Goal: Task Accomplishment & Management: Manage account settings

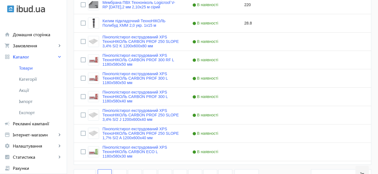
scroll to position [2235, 0]
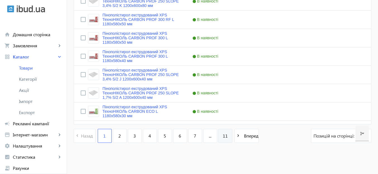
click at [219, 141] on link "11" at bounding box center [225, 136] width 14 height 14
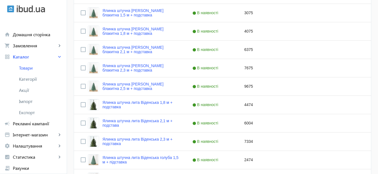
scroll to position [447, 0]
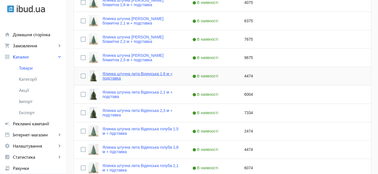
click at [152, 75] on link "Ялинка штучна лита Віденська 1,8 м + подставка" at bounding box center [140, 76] width 76 height 9
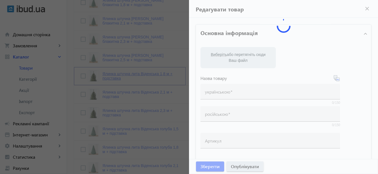
type input "Ялинка штучна лита Віденська 1,8 м + подставка"
type input "Елка искусственная литая Венская 1,8 м + підставка"
checkbox input "true"
type input "4474"
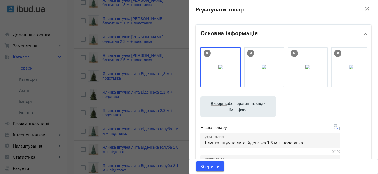
click at [218, 104] on span "Виберіть" at bounding box center [219, 104] width 16 height 4
click at [218, 104] on input "Виберіть або перетягніть сюди Ваш файл" at bounding box center [238, 107] width 66 height 7
type input "C:\fakepath\віденська 1.png"
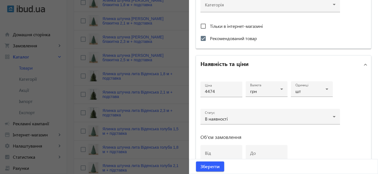
scroll to position [279, 0]
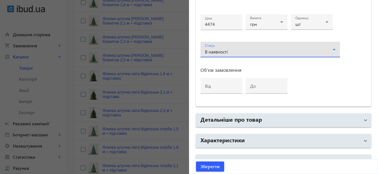
click at [331, 51] on icon at bounding box center [334, 49] width 7 height 7
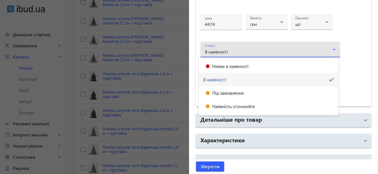
click at [352, 61] on div at bounding box center [189, 87] width 378 height 174
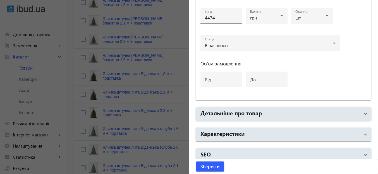
scroll to position [291, 0]
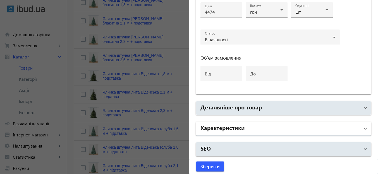
click at [364, 131] on span at bounding box center [365, 129] width 2 height 6
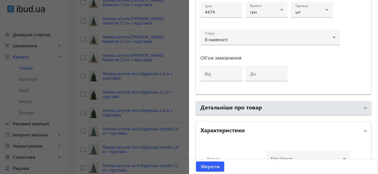
scroll to position [403, 0]
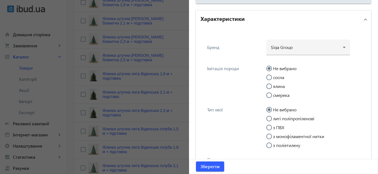
click at [266, 86] on input "ялина" at bounding box center [271, 89] width 11 height 11
radio input "true"
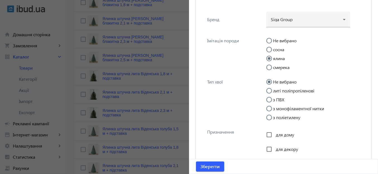
click at [266, 89] on input "литі поліпропіленові" at bounding box center [271, 93] width 11 height 11
radio input "true"
click at [267, 134] on input "для дому" at bounding box center [268, 135] width 11 height 11
checkbox input "true"
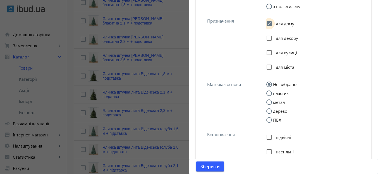
scroll to position [543, 0]
click at [268, 101] on input "метал" at bounding box center [271, 104] width 11 height 11
radio input "true"
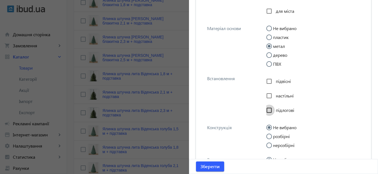
drag, startPoint x: 267, startPoint y: 111, endPoint x: 297, endPoint y: 101, distance: 31.9
click at [267, 111] on input "підлогові" at bounding box center [268, 110] width 11 height 11
checkbox input "true"
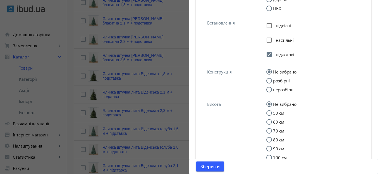
click at [266, 80] on input "розбірні" at bounding box center [271, 83] width 11 height 11
radio input "true"
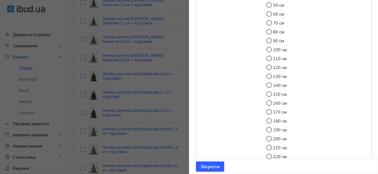
scroll to position [766, 0]
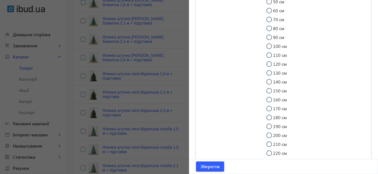
click at [268, 117] on input "180 см" at bounding box center [271, 120] width 11 height 11
radio input "true"
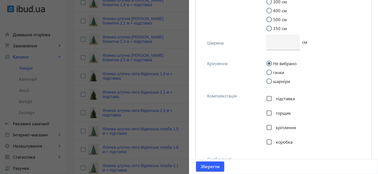
scroll to position [1045, 0]
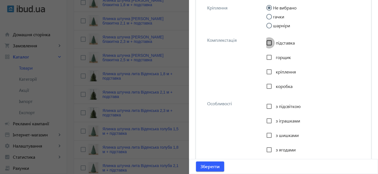
click at [266, 44] on input "підставка" at bounding box center [268, 42] width 11 height 11
checkbox input "true"
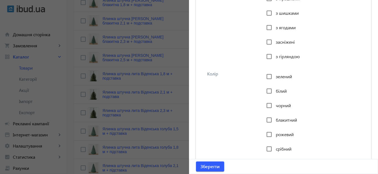
scroll to position [1185, 0]
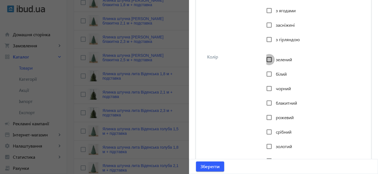
click at [268, 60] on input "зелений" at bounding box center [268, 59] width 11 height 11
checkbox input "true"
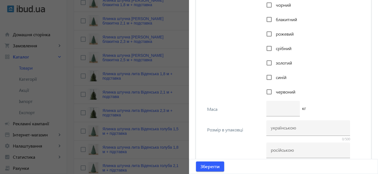
scroll to position [1296, 0]
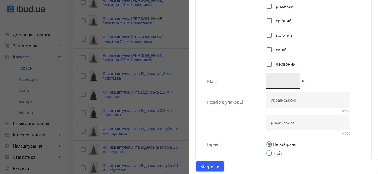
click at [281, 79] on input "number" at bounding box center [283, 81] width 25 height 6
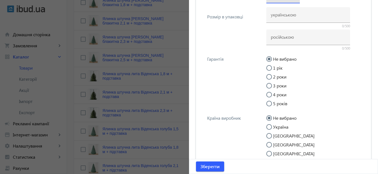
scroll to position [1408, 0]
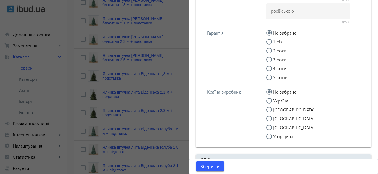
type input "6"
click at [268, 100] on input "Україна" at bounding box center [271, 103] width 11 height 11
radio input "true"
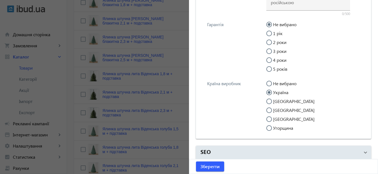
scroll to position [1420, 0]
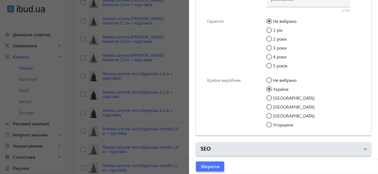
click at [214, 166] on span "Зберегти" at bounding box center [209, 167] width 19 height 6
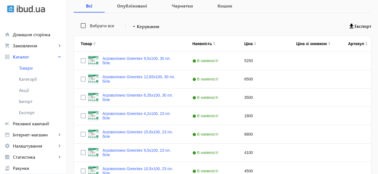
scroll to position [0, 0]
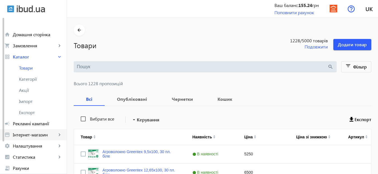
click at [39, 134] on span "Інтернет-магазин" at bounding box center [35, 135] width 44 height 6
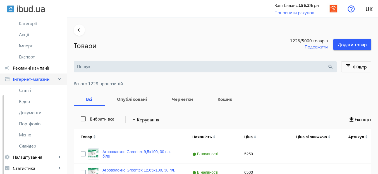
scroll to position [84, 0]
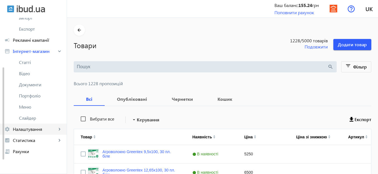
click at [39, 133] on link "settings Налаштування keyboard_arrow_right" at bounding box center [33, 129] width 67 height 11
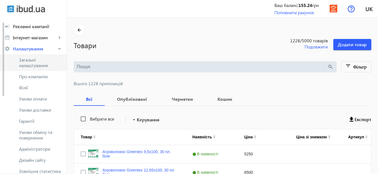
scroll to position [70, 0]
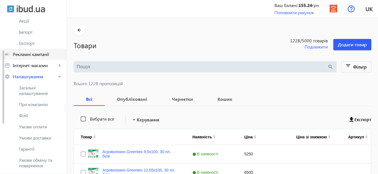
click at [44, 53] on span "Рекламні кампанії" at bounding box center [37, 55] width 49 height 6
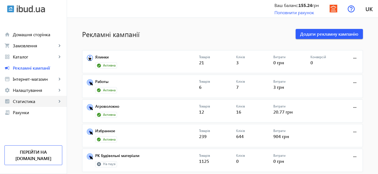
click at [28, 104] on span "Статистика" at bounding box center [35, 102] width 44 height 6
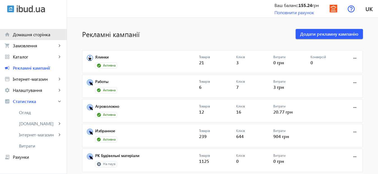
click at [37, 33] on span "Домашня сторінка" at bounding box center [37, 35] width 49 height 6
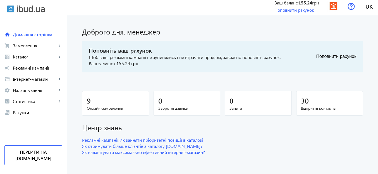
scroll to position [3, 0]
click at [34, 160] on link "Перейти на [DOMAIN_NAME]" at bounding box center [33, 156] width 58 height 20
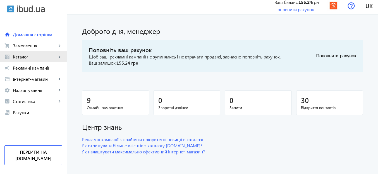
click at [25, 56] on span "Каталог" at bounding box center [35, 57] width 44 height 6
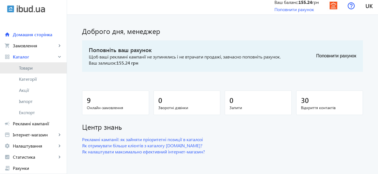
click at [30, 68] on span "Товари" at bounding box center [40, 68] width 43 height 6
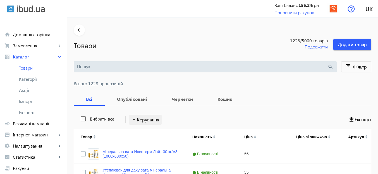
click at [132, 119] on mat-icon "arrow_drop_down" at bounding box center [134, 120] width 6 height 6
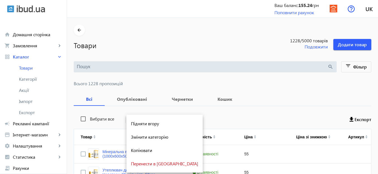
click at [270, 83] on div at bounding box center [189, 87] width 378 height 174
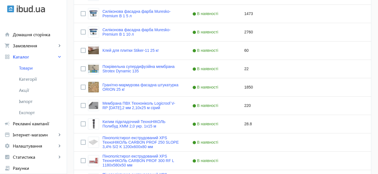
scroll to position [2235, 0]
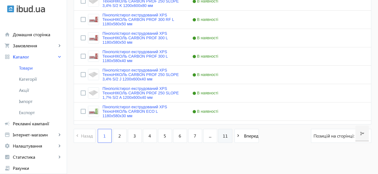
click at [219, 136] on link "11" at bounding box center [225, 136] width 14 height 14
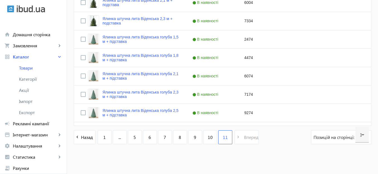
scroll to position [540, 0]
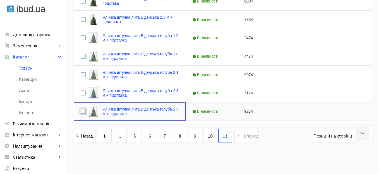
click at [81, 111] on input "Press Space to toggle row selection (unchecked)" at bounding box center [83, 111] width 5 height 5
checkbox input "true"
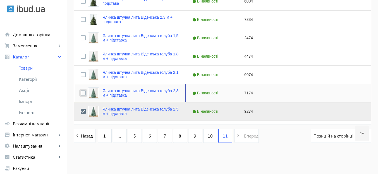
click at [81, 94] on input "Press Space to toggle row selection (unchecked)" at bounding box center [83, 93] width 5 height 5
checkbox input "true"
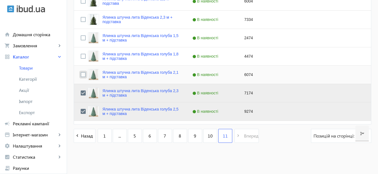
click at [81, 75] on input "Press Space to toggle row selection (unchecked)" at bounding box center [83, 74] width 5 height 5
checkbox input "true"
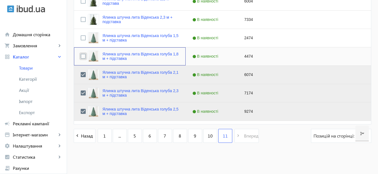
click at [81, 56] on input "Press Space to toggle row selection (unchecked)" at bounding box center [83, 56] width 5 height 5
checkbox input "true"
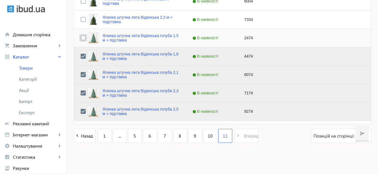
click at [81, 37] on input "Press Space to toggle row selection (unchecked)" at bounding box center [83, 37] width 5 height 5
checkbox input "true"
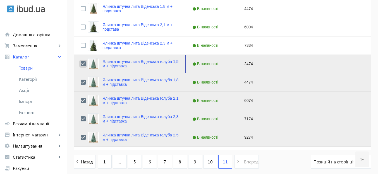
scroll to position [484, 0]
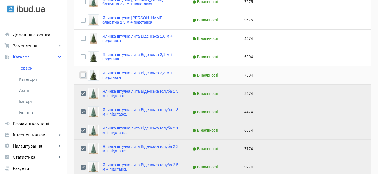
click at [81, 75] on input "Press Space to toggle row selection (unchecked)" at bounding box center [83, 75] width 5 height 5
checkbox input "true"
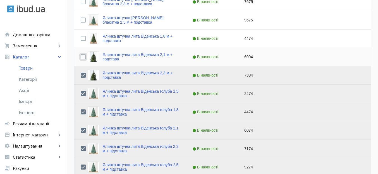
click at [82, 57] on input "Press Space to toggle row selection (unchecked)" at bounding box center [83, 56] width 5 height 5
checkbox input "true"
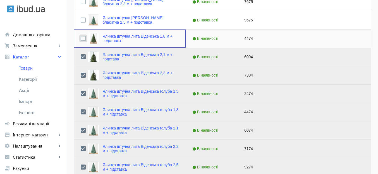
click at [81, 40] on input "Press Space to toggle row selection (unchecked)" at bounding box center [83, 38] width 5 height 5
checkbox input "true"
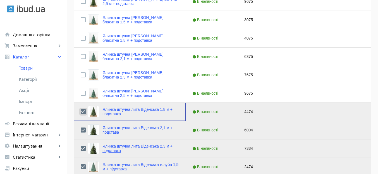
scroll to position [373, 0]
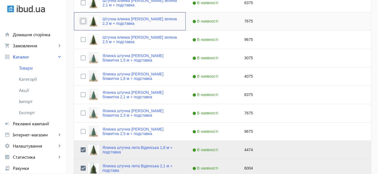
click at [81, 20] on input "Press Space to toggle row selection (unchecked)" at bounding box center [83, 21] width 5 height 5
checkbox input "true"
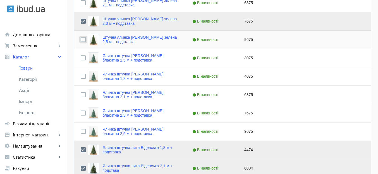
click at [81, 39] on input "Press Space to toggle row selection (unchecked)" at bounding box center [83, 39] width 5 height 5
checkbox input "true"
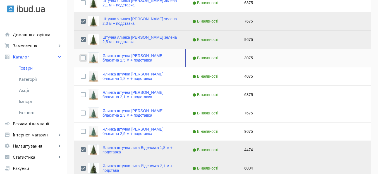
click at [81, 56] on input "Press Space to toggle row selection (unchecked)" at bounding box center [83, 58] width 5 height 5
checkbox input "true"
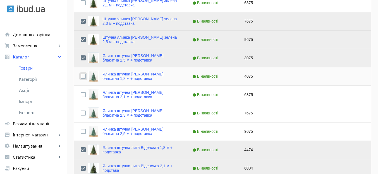
click at [81, 78] on input "Press Space to toggle row selection (unchecked)" at bounding box center [83, 76] width 5 height 5
checkbox input "true"
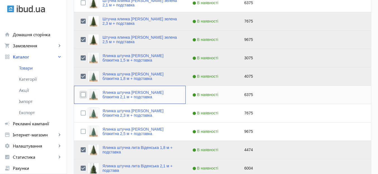
click at [81, 96] on input "Press Space to toggle row selection (unchecked)" at bounding box center [83, 94] width 5 height 5
checkbox input "true"
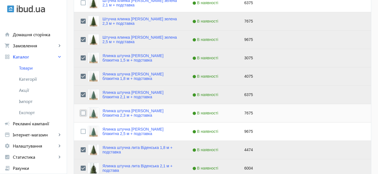
click at [81, 114] on input "Press Space to toggle row selection (unchecked)" at bounding box center [83, 113] width 5 height 5
checkbox input "true"
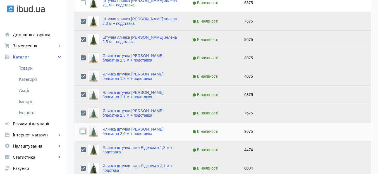
click at [81, 133] on input "Press Space to toggle row selection (unchecked)" at bounding box center [83, 131] width 5 height 5
checkbox input "true"
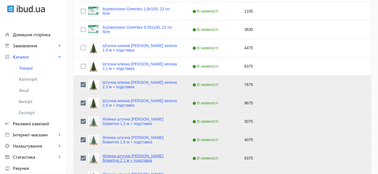
scroll to position [289, 0]
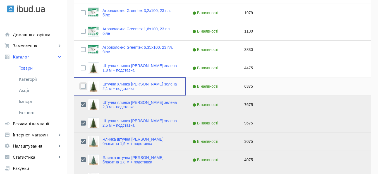
click at [81, 85] on input "Press Space to toggle row selection (unchecked)" at bounding box center [83, 86] width 5 height 5
checkbox input "true"
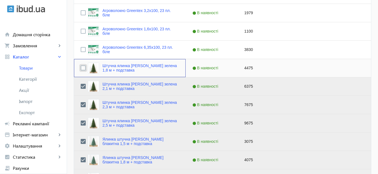
click at [82, 66] on input "Press Space to toggle row selection (unchecked)" at bounding box center [83, 68] width 5 height 5
checkbox input "true"
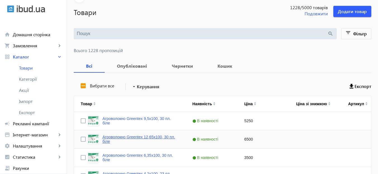
scroll to position [0, 0]
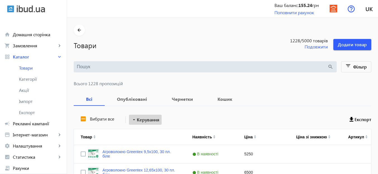
click at [144, 117] on span "Керування" at bounding box center [148, 120] width 23 height 7
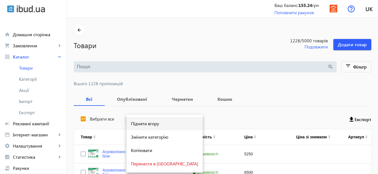
click at [139, 122] on span "Підняти вгору" at bounding box center [164, 124] width 67 height 4
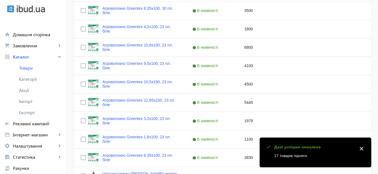
scroll to position [195, 0]
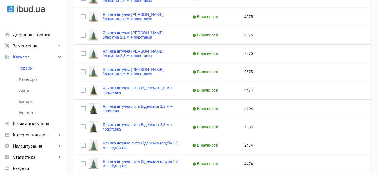
scroll to position [456, 0]
